Goal: Task Accomplishment & Management: Complete application form

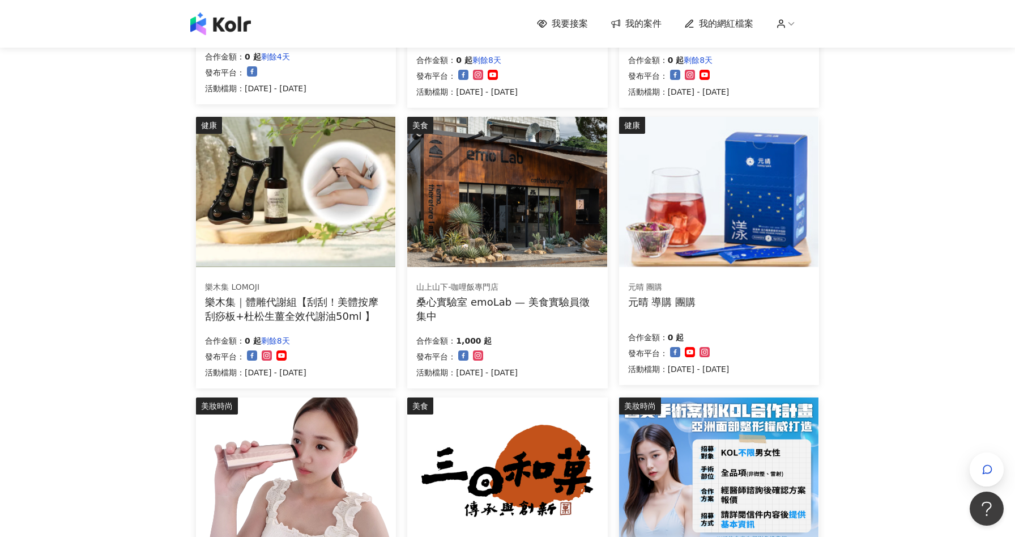
scroll to position [680, 0]
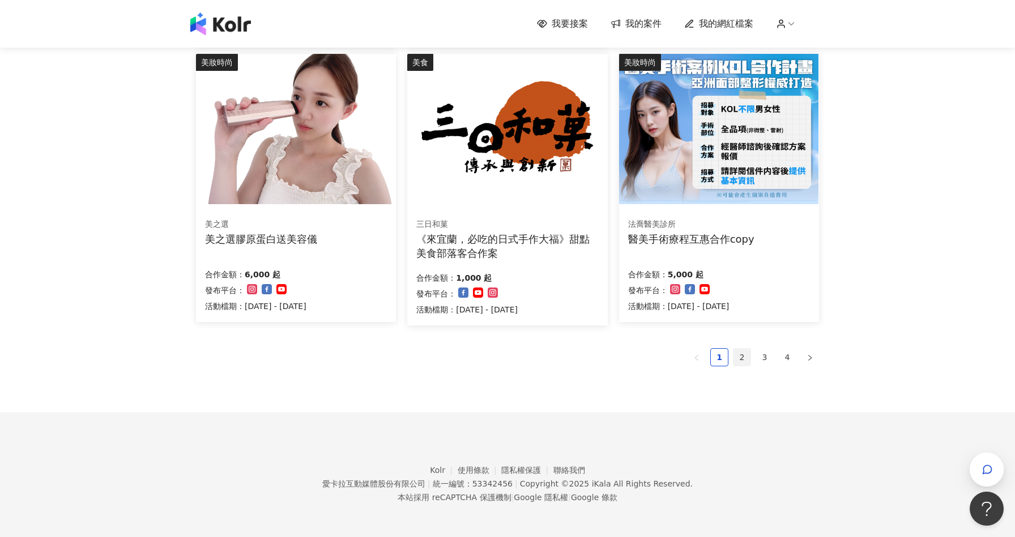
click at [746, 357] on link "2" at bounding box center [742, 356] width 17 height 17
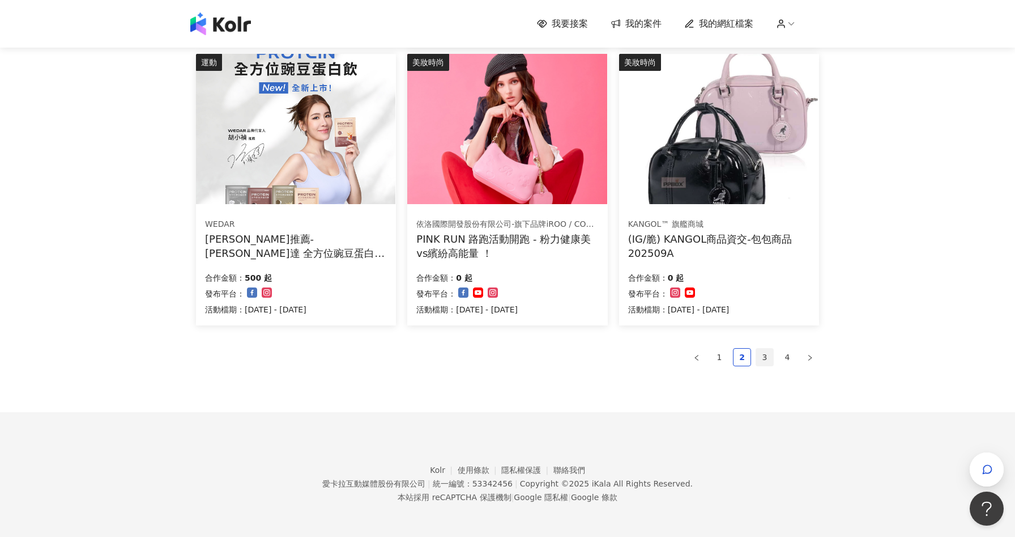
click at [769, 357] on link "3" at bounding box center [764, 356] width 17 height 17
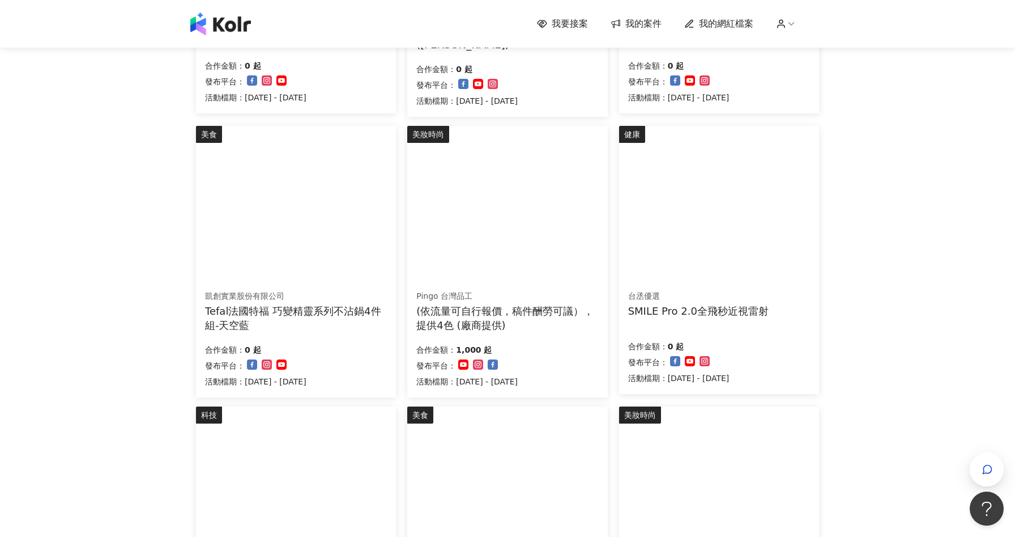
scroll to position [655, 0]
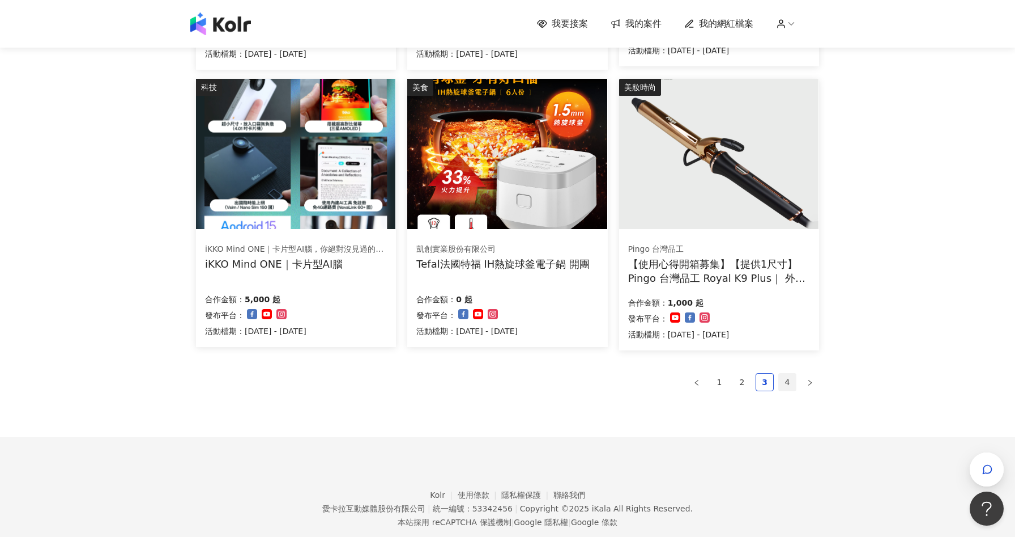
click at [794, 384] on link "4" at bounding box center [787, 381] width 17 height 17
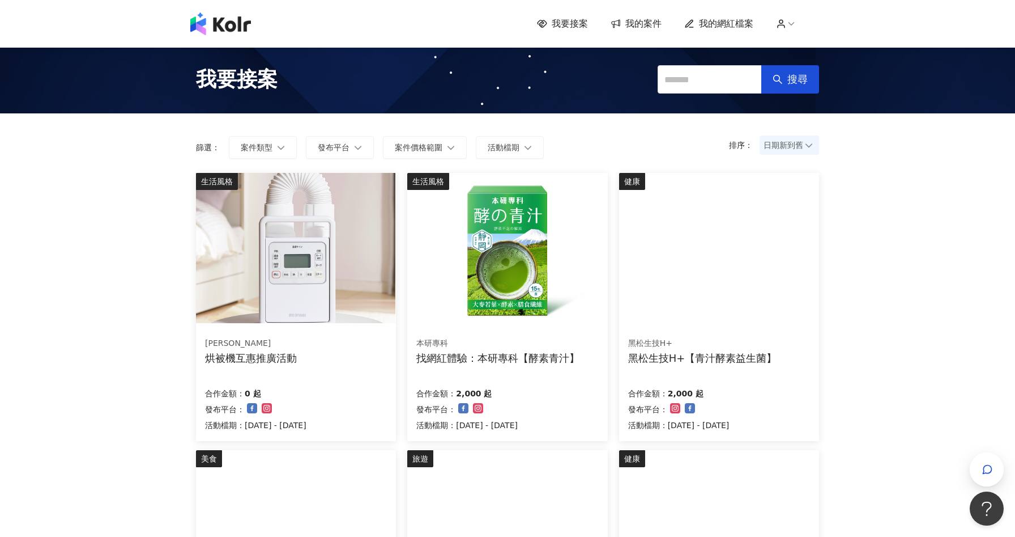
scroll to position [347, 0]
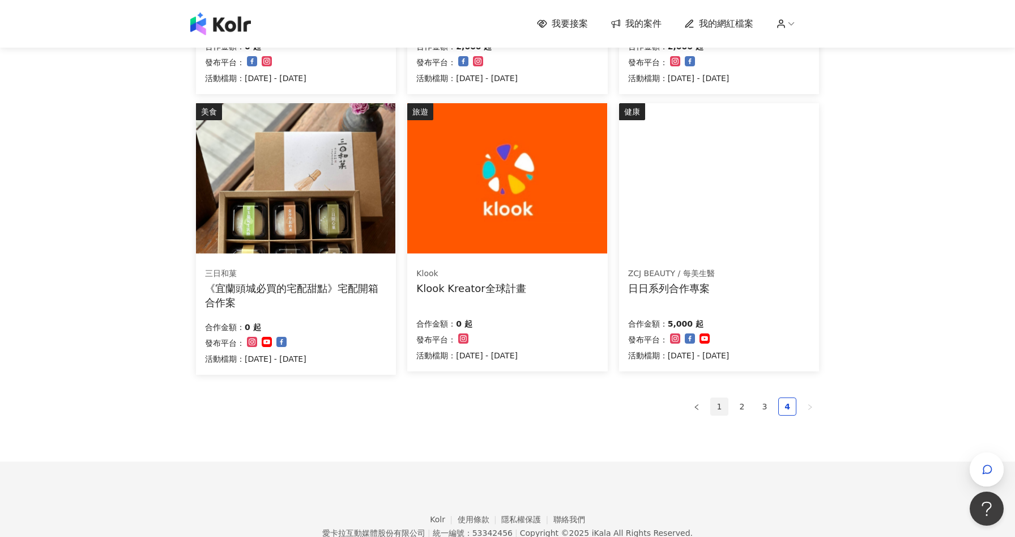
click at [723, 407] on link "1" at bounding box center [719, 406] width 17 height 17
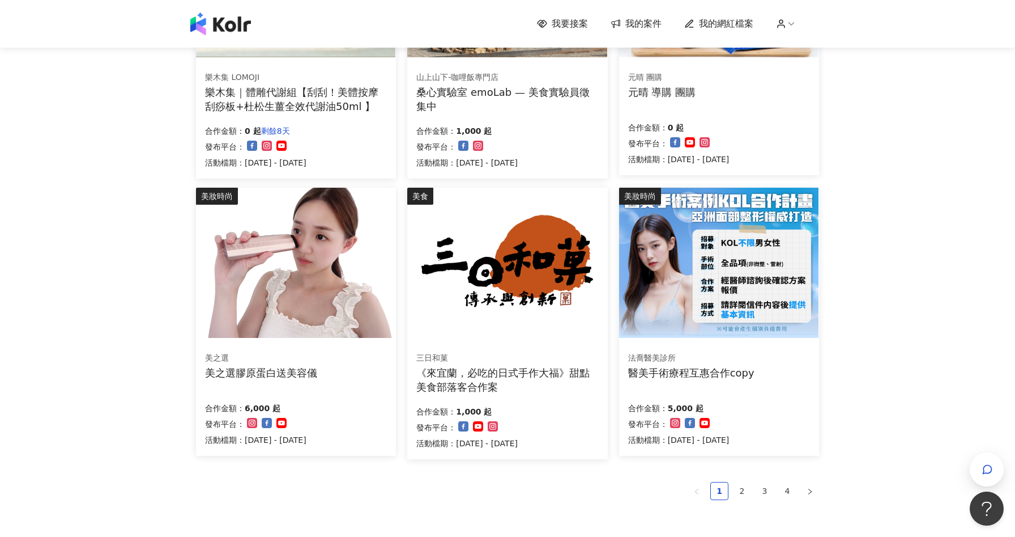
scroll to position [680, 0]
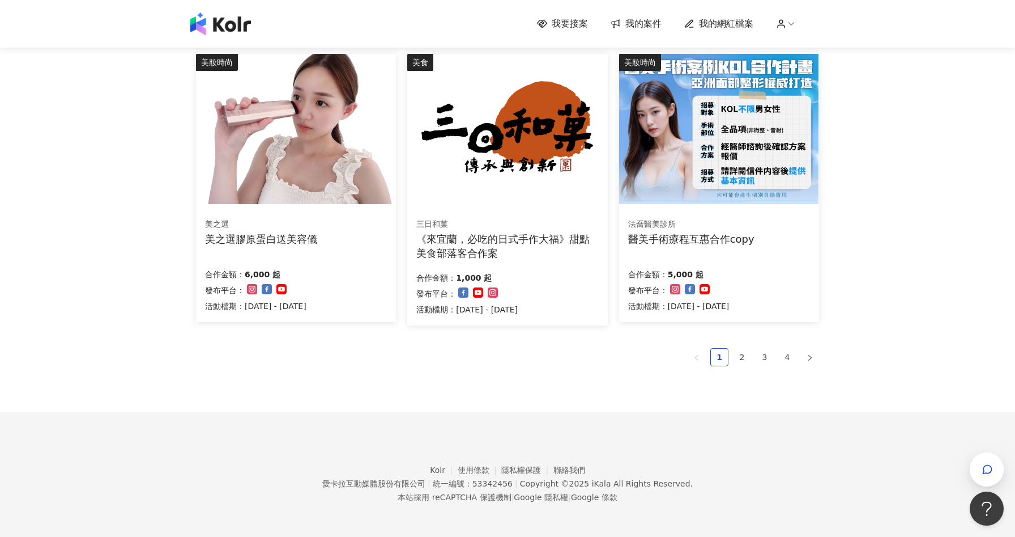
click at [338, 252] on div "美之選 美之選膠原蛋白送美容儀 合作金額： 6,000 起 發布平台： 活動檔期：[DATE] - [DATE]" at bounding box center [296, 264] width 200 height 113
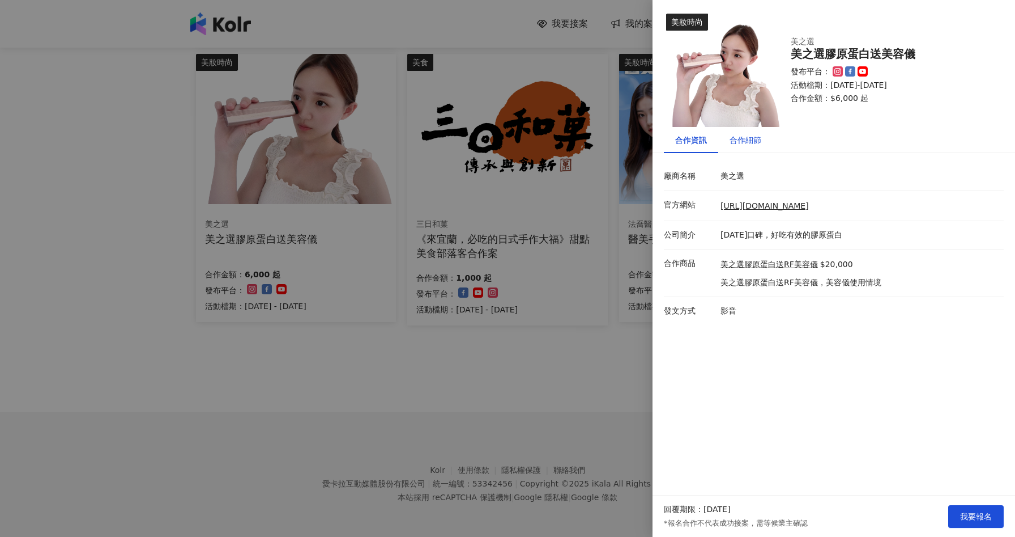
click at [750, 137] on div "合作細節" at bounding box center [746, 140] width 32 height 12
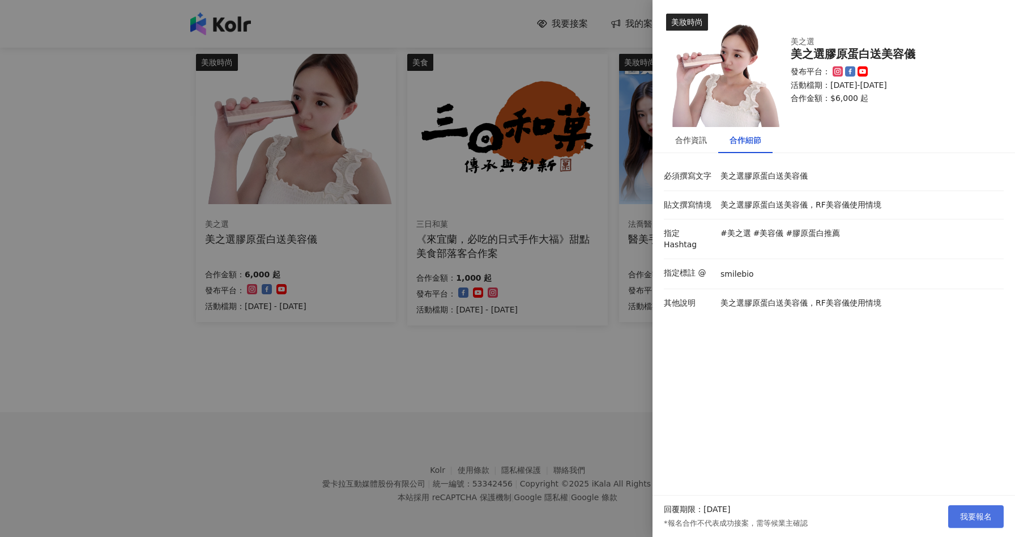
click at [983, 517] on span "我要報名" at bounding box center [976, 516] width 32 height 9
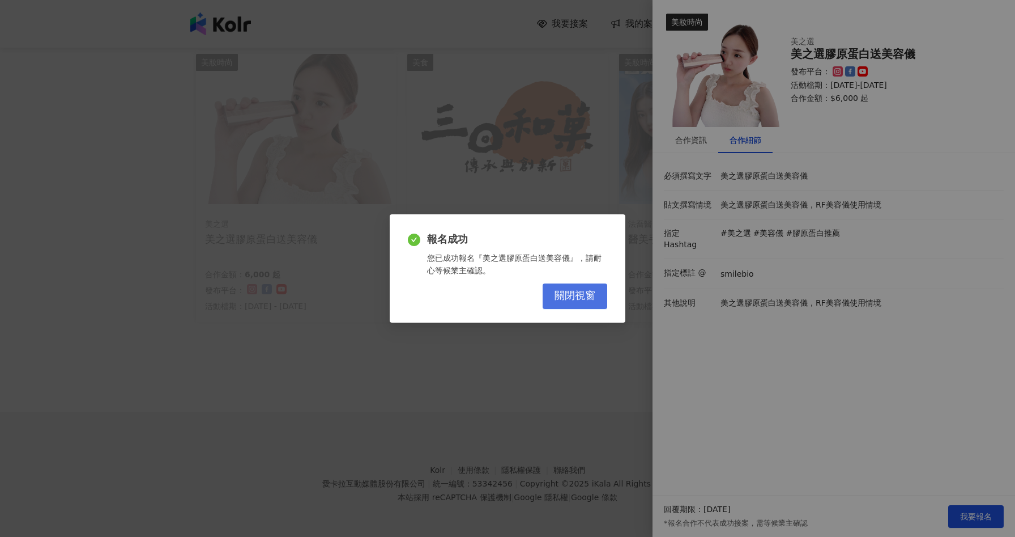
click at [575, 300] on span "關閉視窗" at bounding box center [575, 295] width 41 height 12
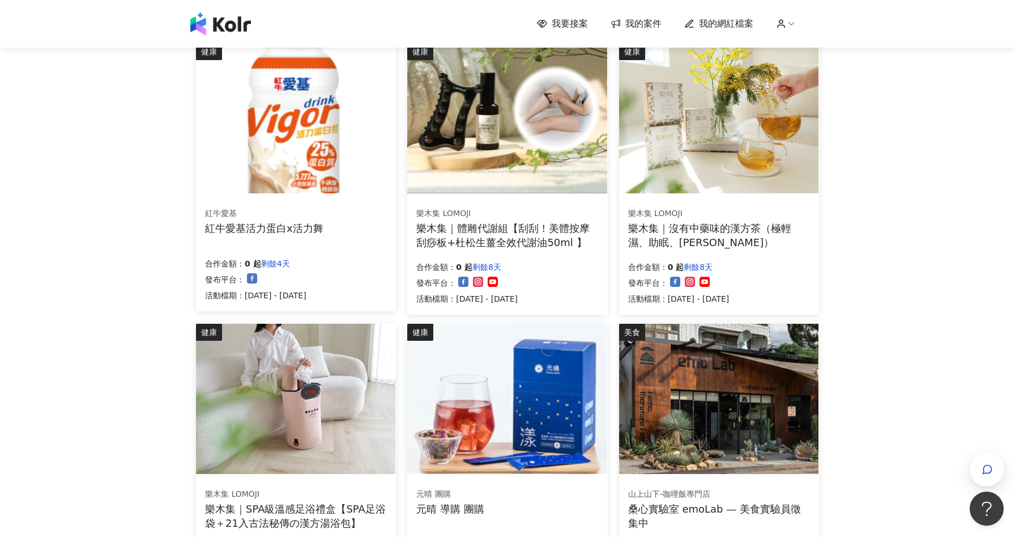
scroll to position [0, 0]
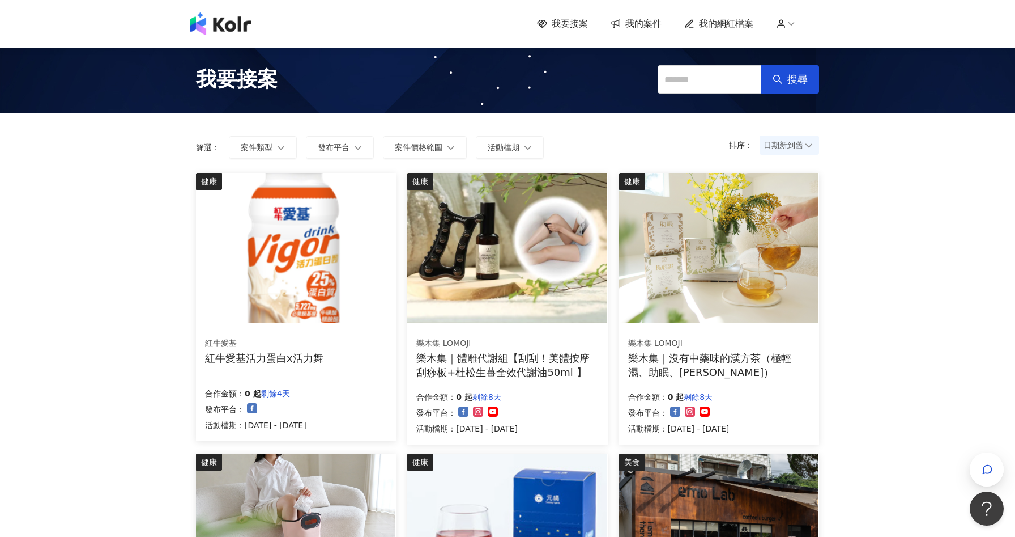
click at [737, 373] on div "樂木集｜沒有中藥味的漢方茶（極輕濕、助眠、[PERSON_NAME]）" at bounding box center [719, 365] width 182 height 28
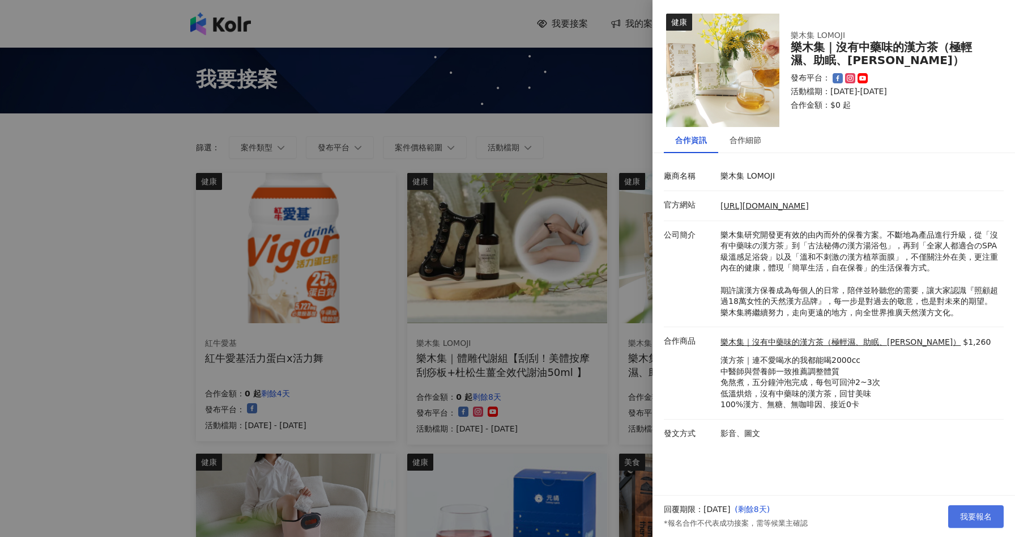
click at [980, 515] on span "我要報名" at bounding box center [976, 516] width 32 height 9
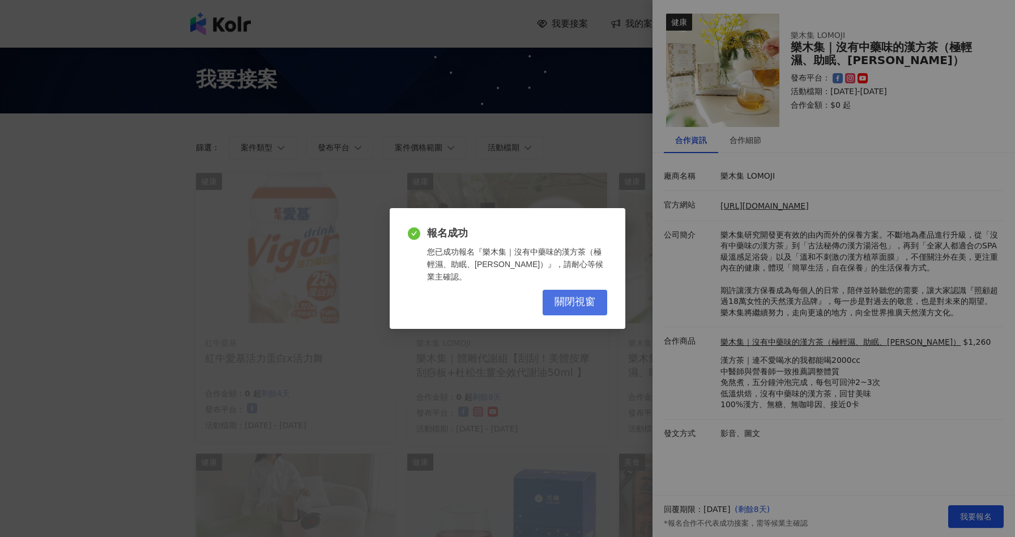
click at [585, 289] on button "關閉視窗" at bounding box center [575, 301] width 65 height 25
